Goal: Find contact information: Find contact information

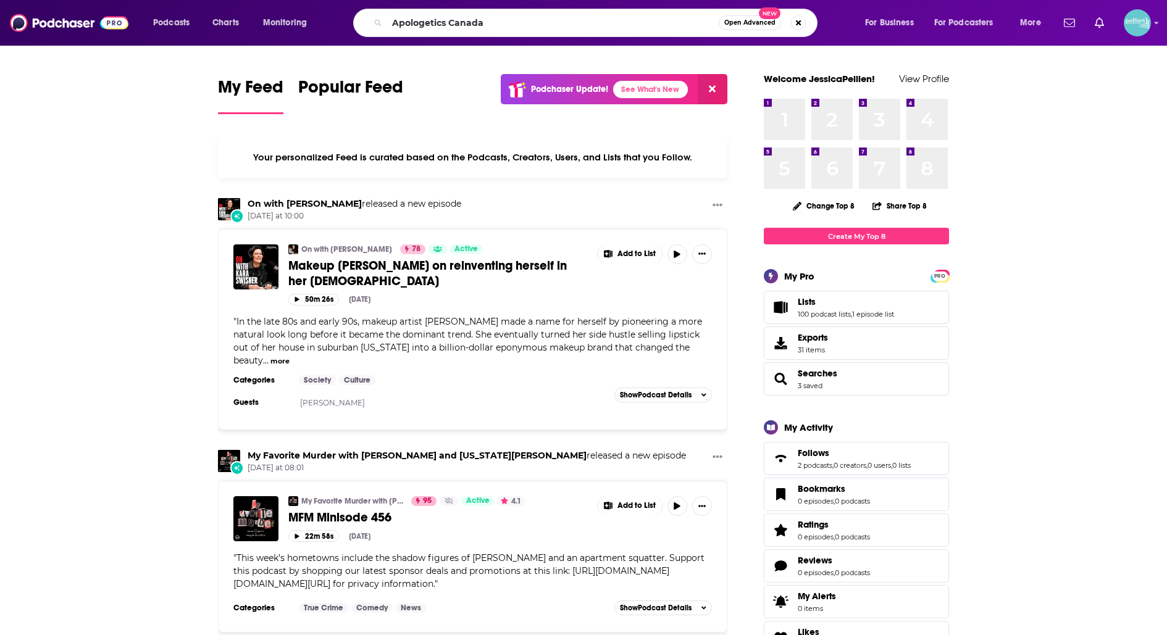
type input "Apologetics Canada"
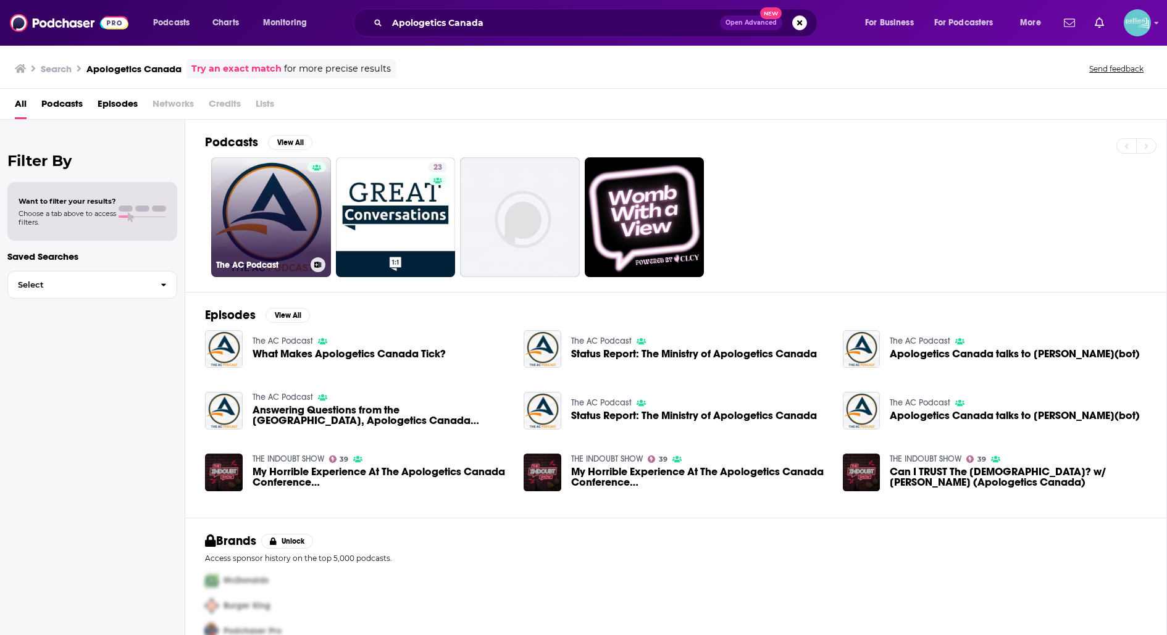
click at [251, 175] on link "The AC Podcast" at bounding box center [271, 217] width 120 height 120
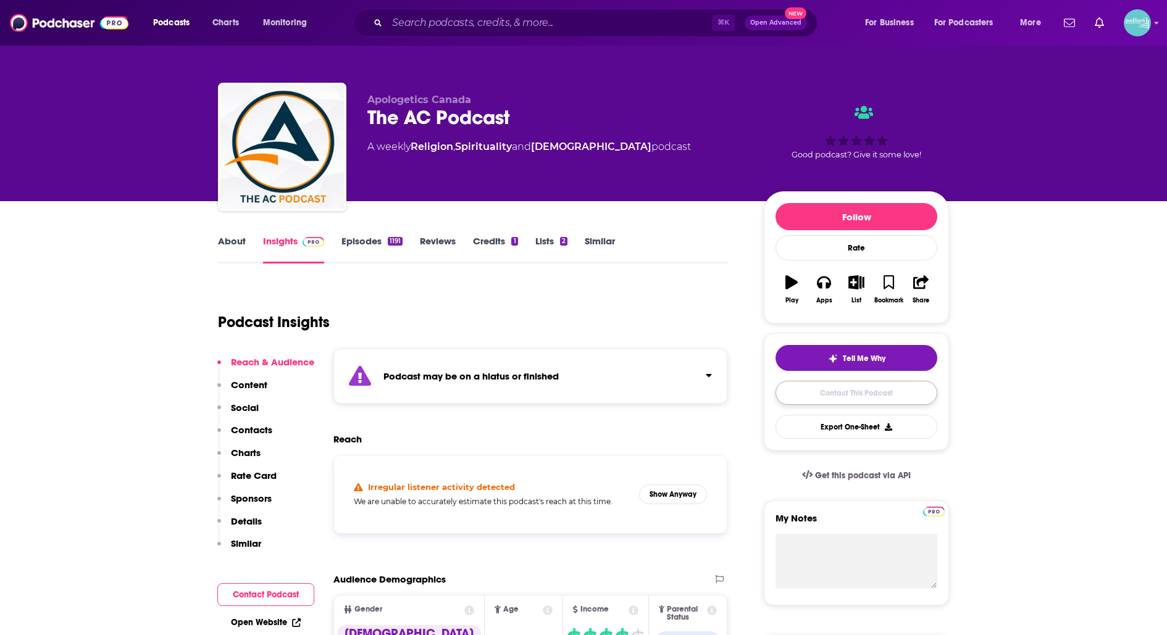
click at [817, 391] on link "Contact This Podcast" at bounding box center [856, 393] width 162 height 24
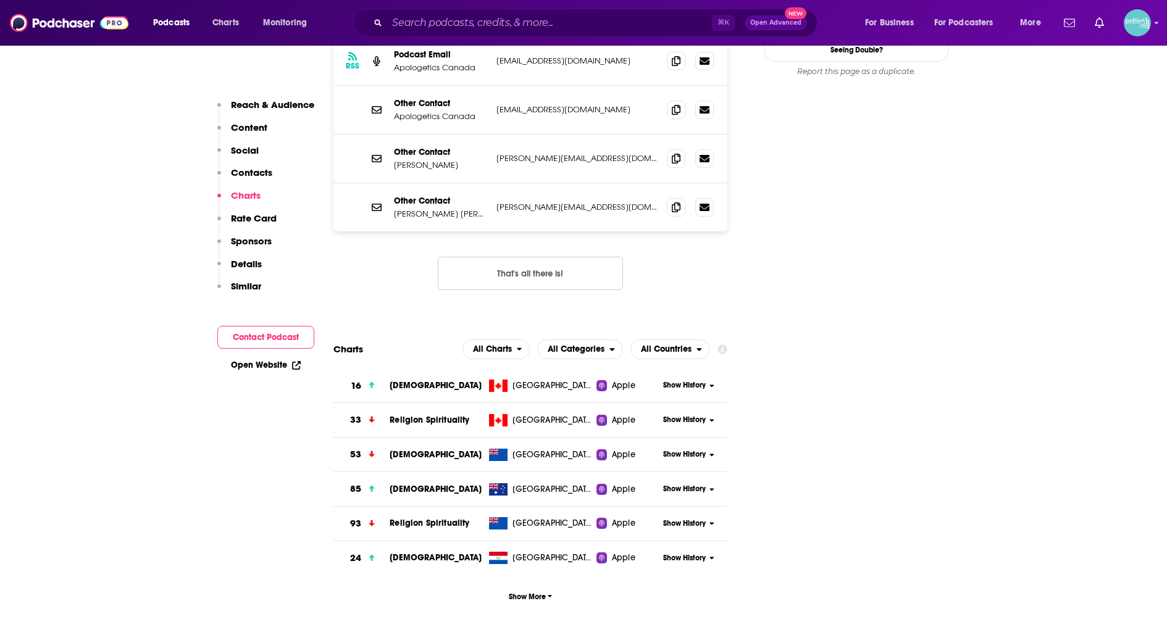
scroll to position [1308, 0]
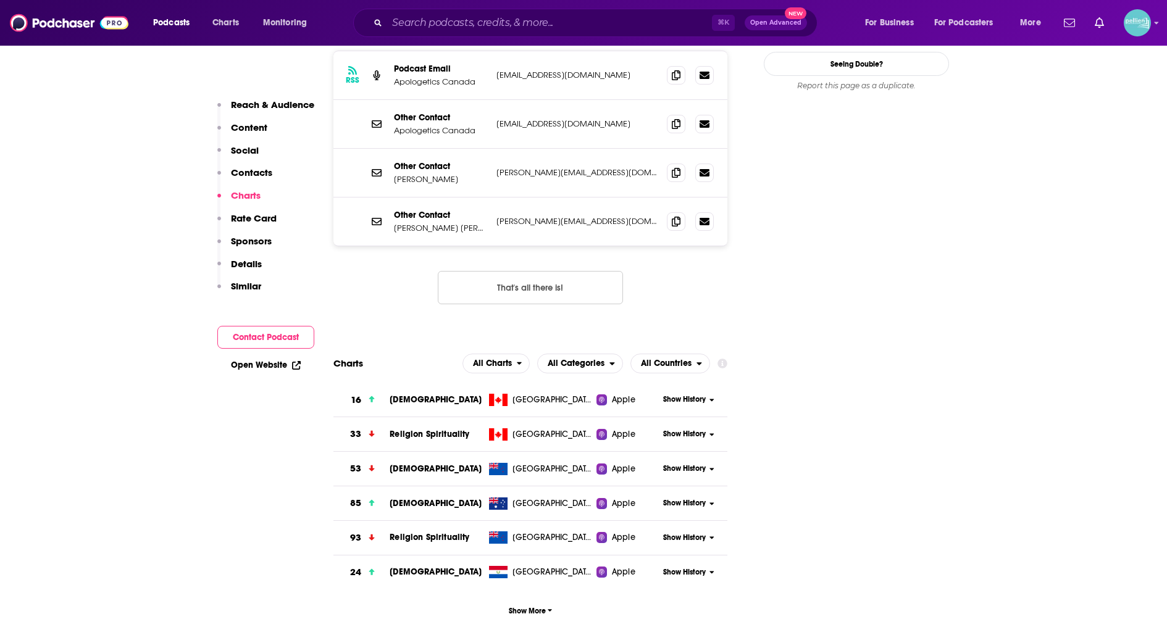
click at [591, 271] on button "That's all there is!" at bounding box center [530, 287] width 185 height 33
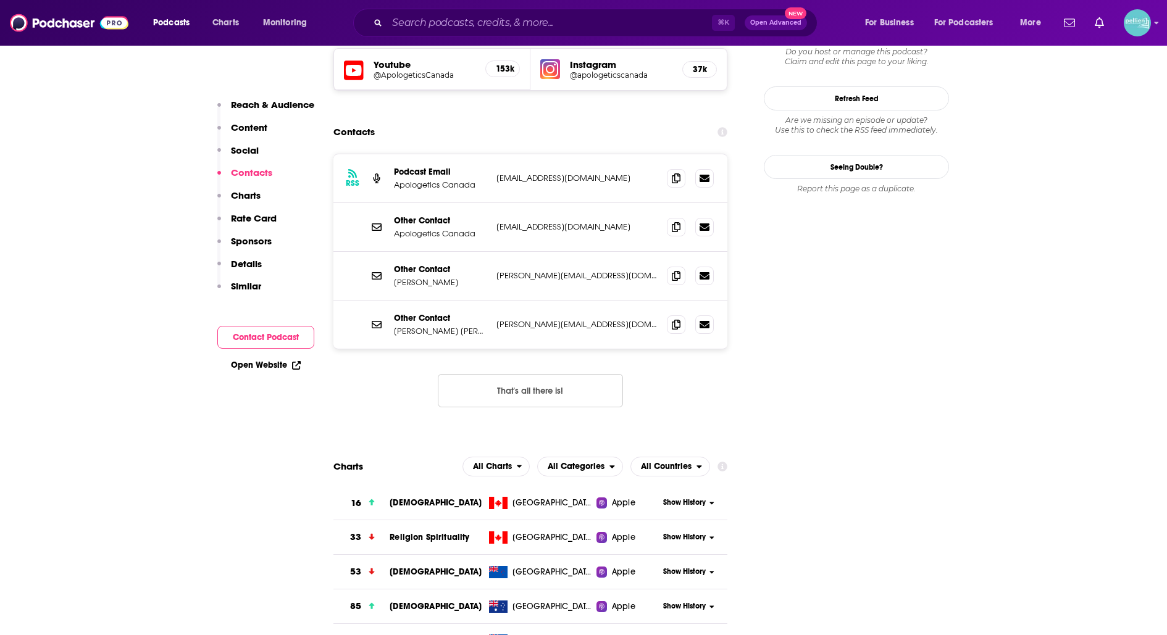
scroll to position [1209, 0]
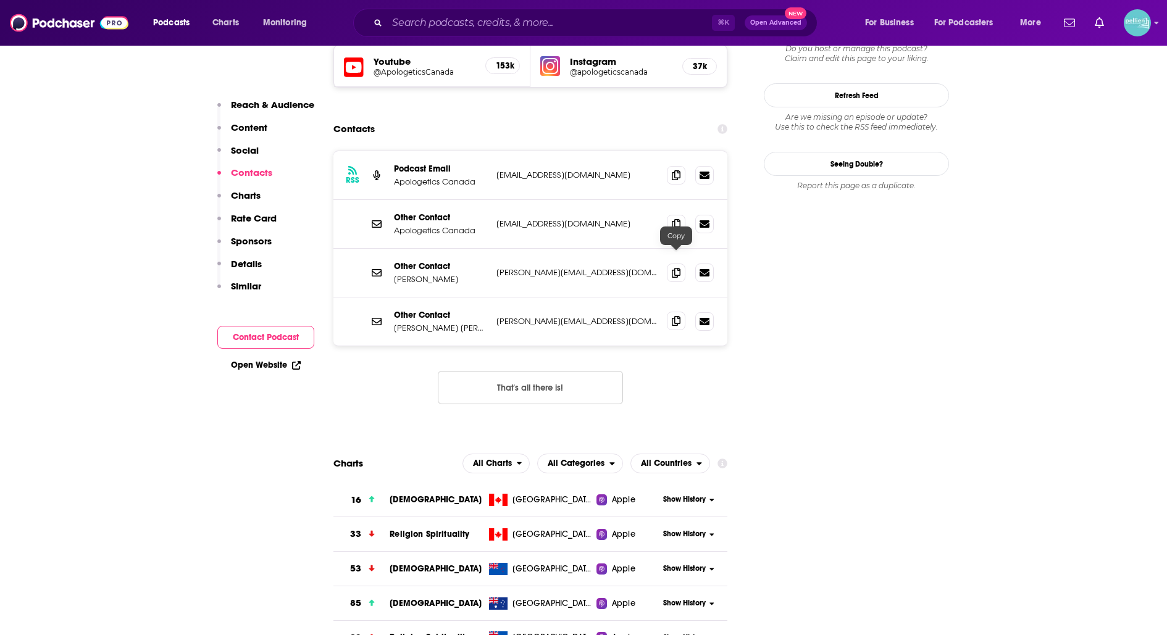
click at [670, 312] on span at bounding box center [676, 321] width 19 height 19
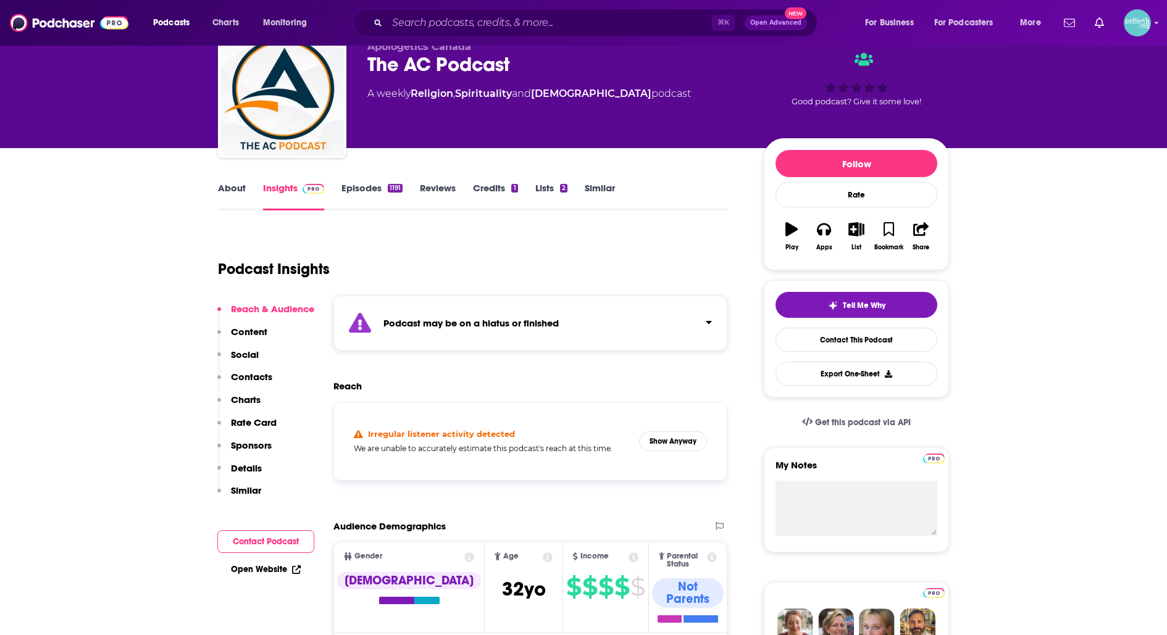
scroll to position [0, 0]
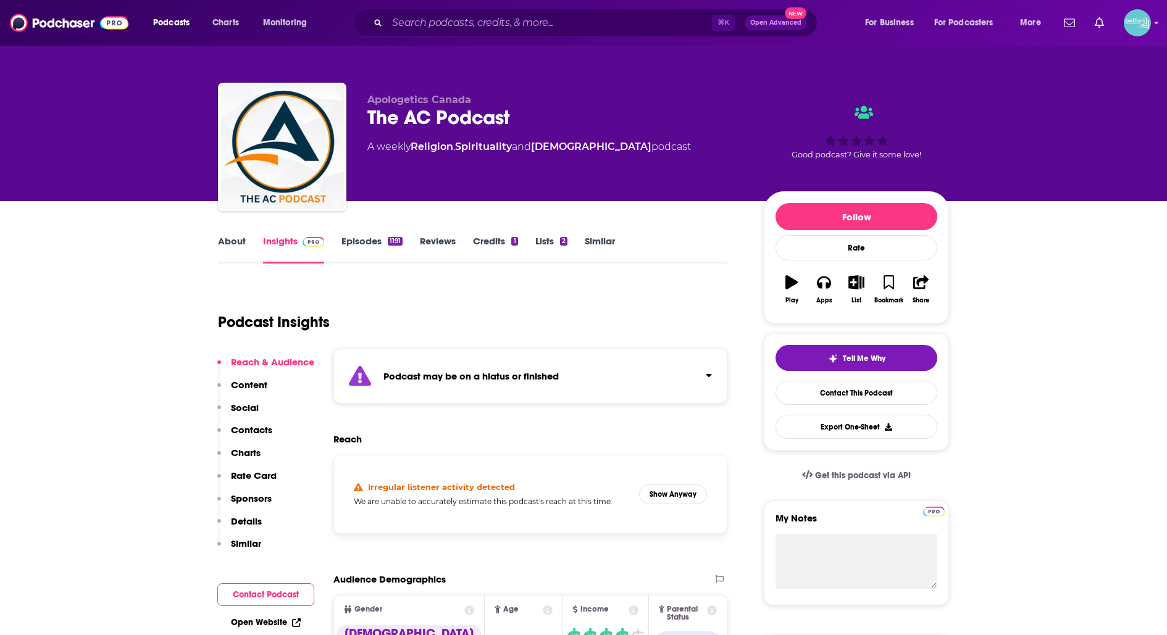
click at [227, 252] on link "About" at bounding box center [232, 249] width 28 height 28
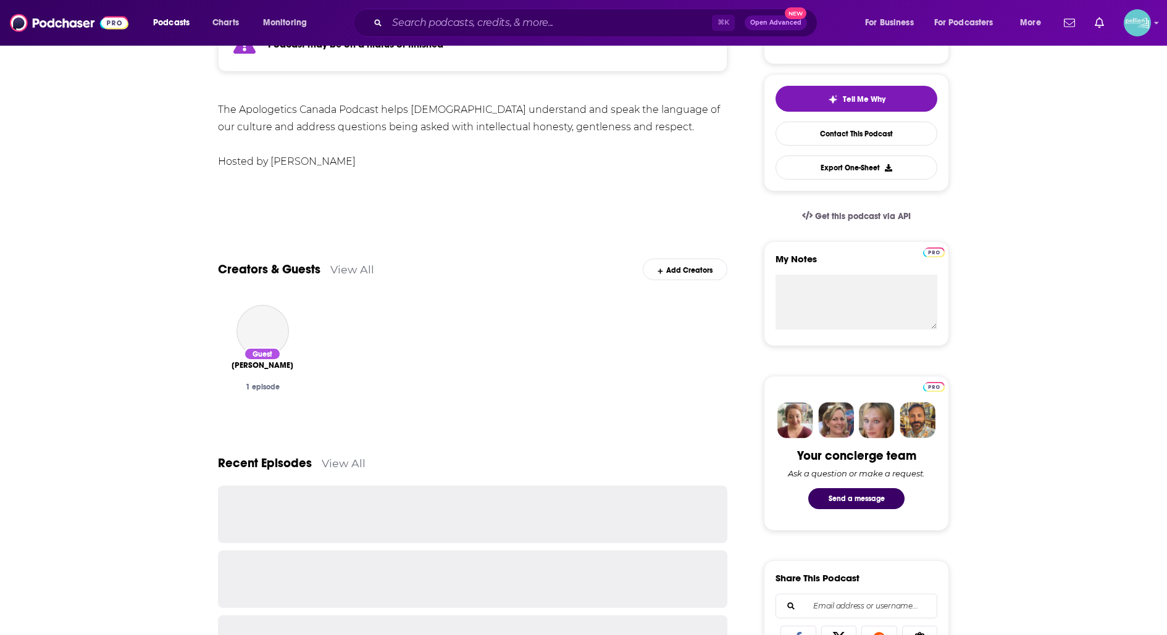
scroll to position [260, 0]
